Goal: Information Seeking & Learning: Learn about a topic

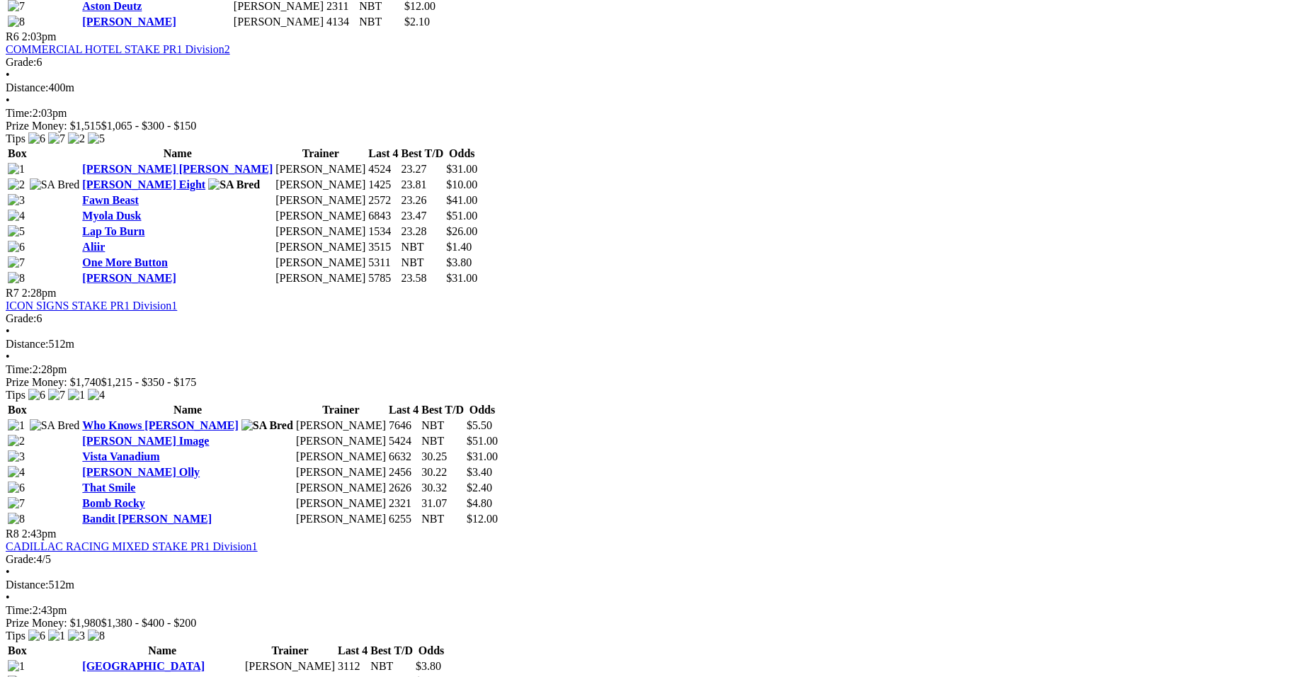
scroll to position [1912, 0]
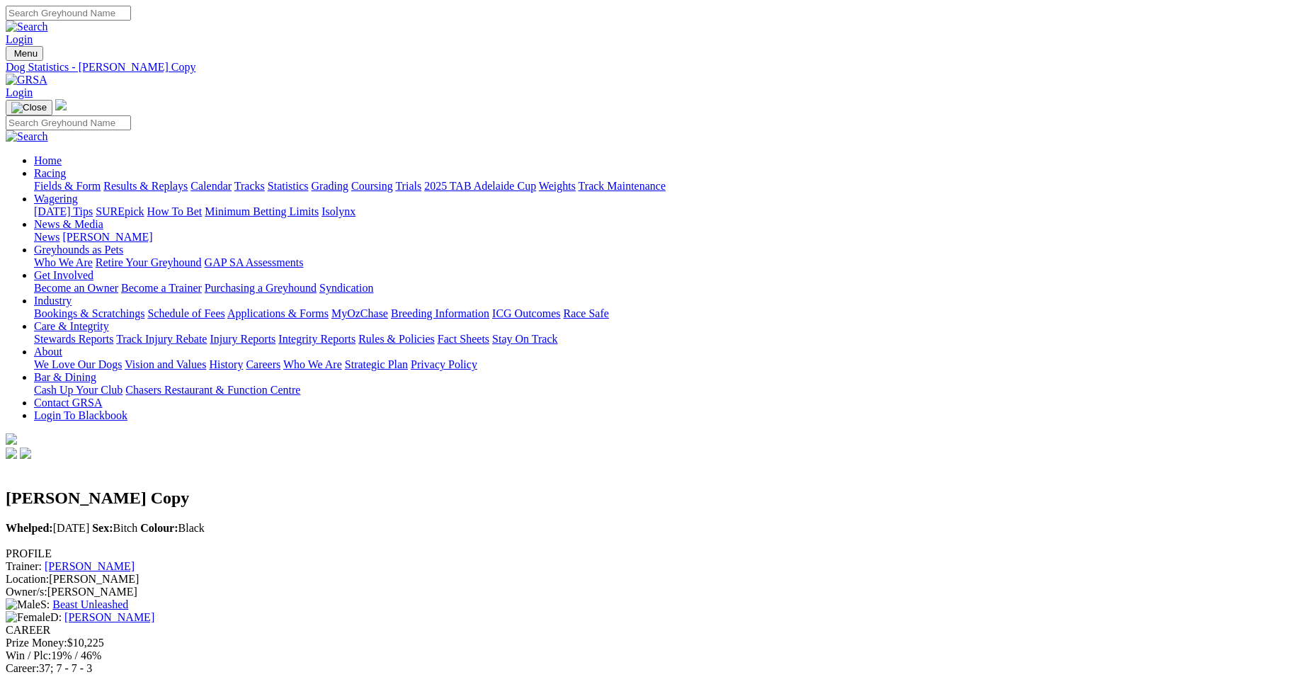
drag, startPoint x: 0, startPoint y: 0, endPoint x: 1010, endPoint y: 559, distance: 1154.6
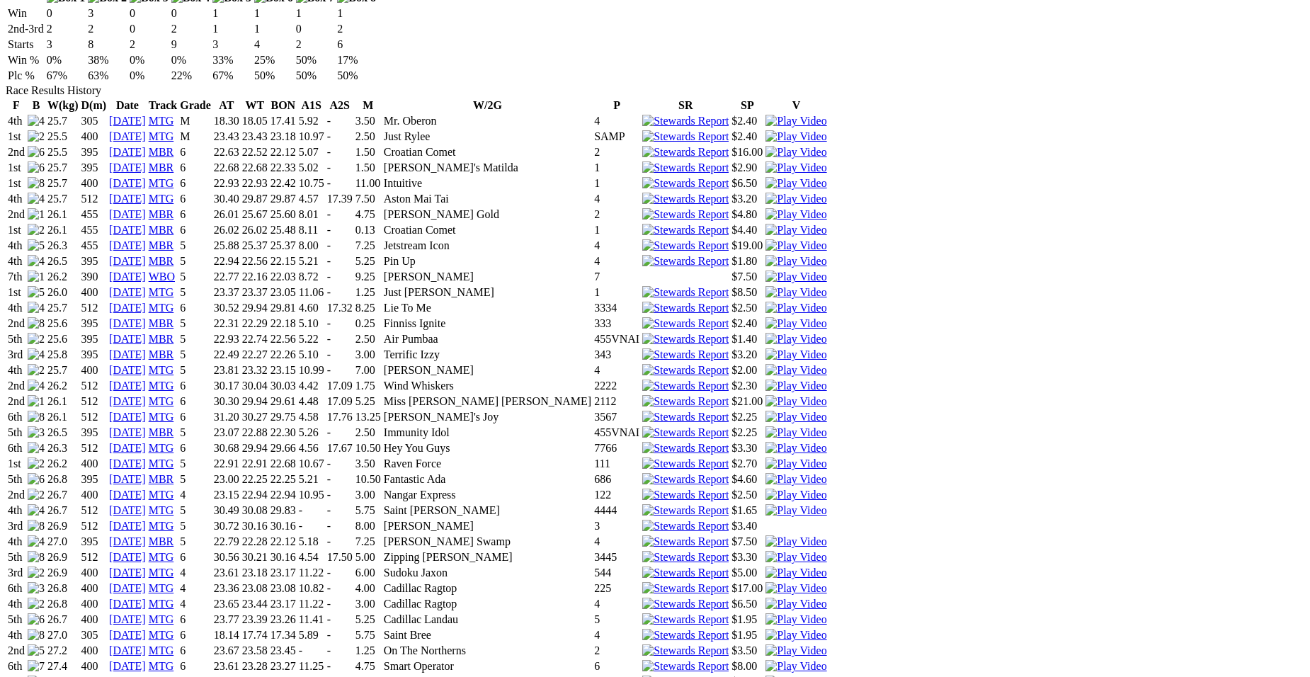
scroll to position [989, 0]
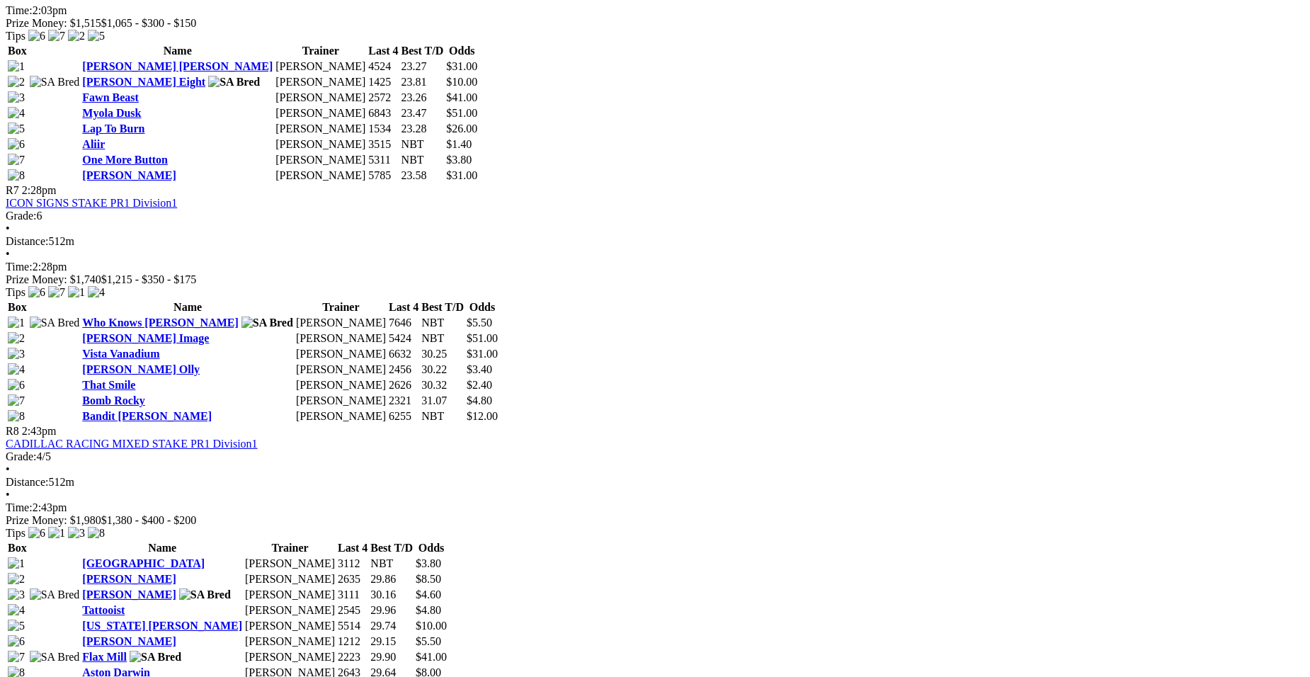
scroll to position [1939, 0]
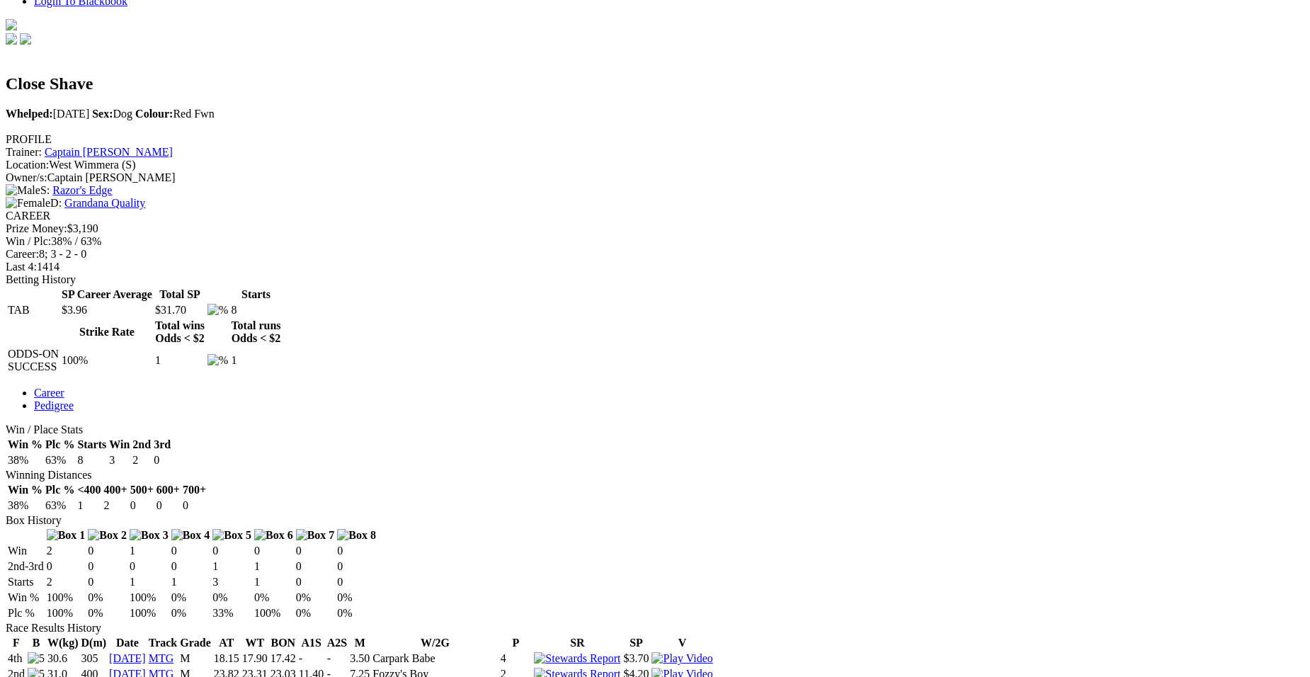
scroll to position [367, 0]
